Goal: Information Seeking & Learning: Learn about a topic

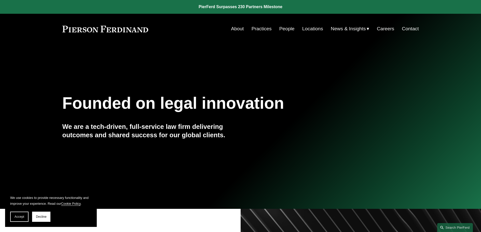
click at [257, 29] on link "Practices" at bounding box center [262, 29] width 20 height 10
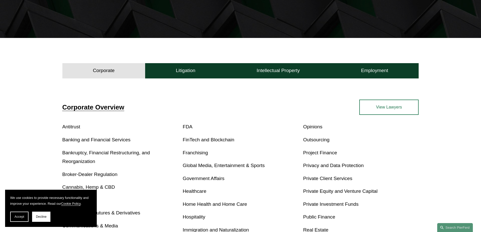
scroll to position [127, 0]
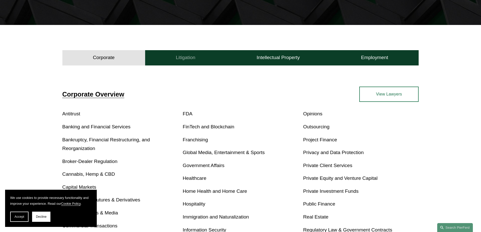
click at [195, 58] on h4 "Litigation" at bounding box center [186, 58] width 20 height 6
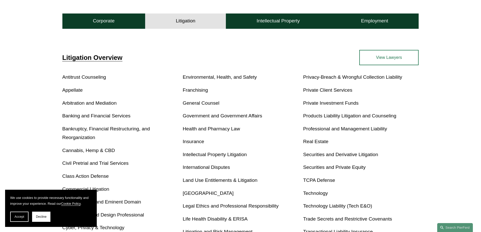
scroll to position [178, 0]
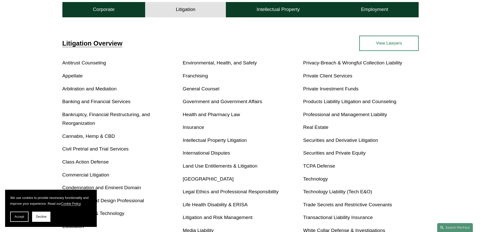
click at [198, 128] on link "Insurance" at bounding box center [193, 127] width 21 height 5
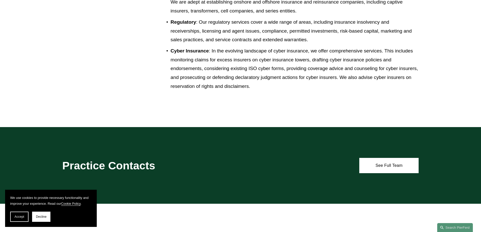
scroll to position [637, 0]
